Goal: Complete application form

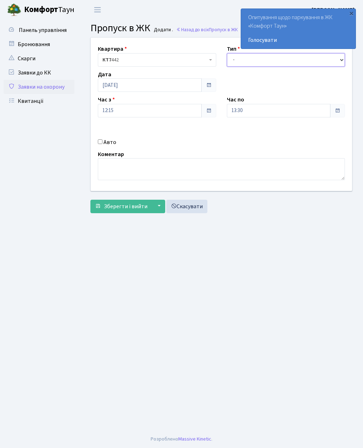
click at [238, 61] on select "- Доставка Таксі Гості Сервіс" at bounding box center [286, 59] width 119 height 13
select select "3"
click at [245, 110] on input "13:30" at bounding box center [279, 110] width 104 height 13
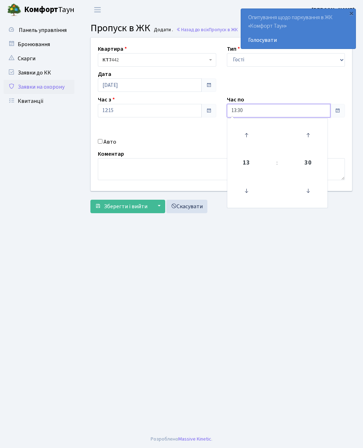
click at [244, 108] on input "13:30" at bounding box center [279, 110] width 104 height 13
click at [244, 127] on icon at bounding box center [246, 135] width 19 height 19
click at [247, 129] on icon at bounding box center [246, 135] width 19 height 19
click at [248, 131] on icon at bounding box center [246, 135] width 19 height 19
click at [246, 131] on icon at bounding box center [246, 135] width 19 height 19
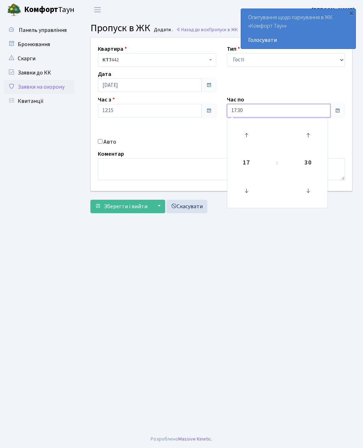
click at [246, 132] on icon at bounding box center [246, 135] width 19 height 19
click at [245, 133] on icon at bounding box center [246, 135] width 19 height 19
click at [246, 132] on icon at bounding box center [246, 135] width 19 height 19
click at [247, 131] on icon at bounding box center [246, 135] width 19 height 19
click at [246, 127] on icon at bounding box center [246, 135] width 19 height 19
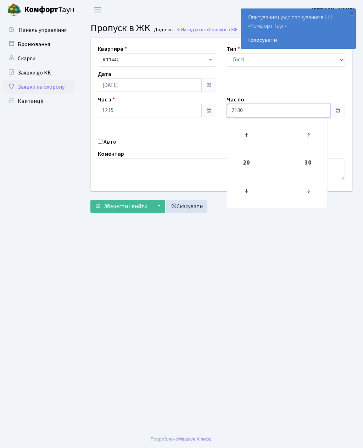
type input "22:30"
click at [109, 161] on textarea at bounding box center [221, 169] width 247 height 22
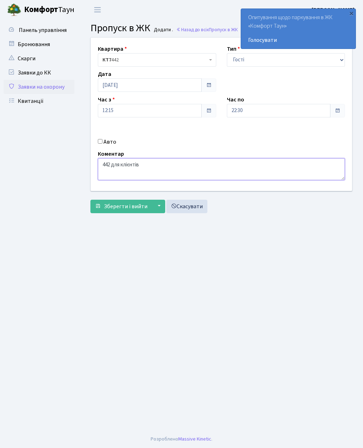
type textarea "442 для клієнтів"
click at [104, 205] on span "Зберегти і вийти" at bounding box center [126, 207] width 44 height 8
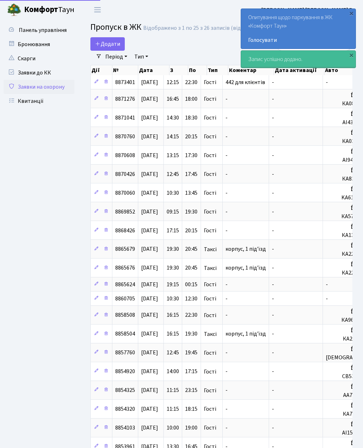
select select "25"
